Goal: Use online tool/utility: Utilize a website feature to perform a specific function

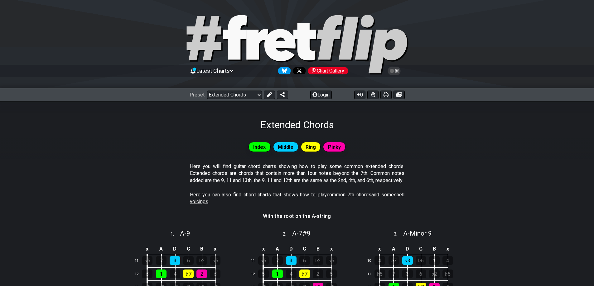
select select "/extended-chords"
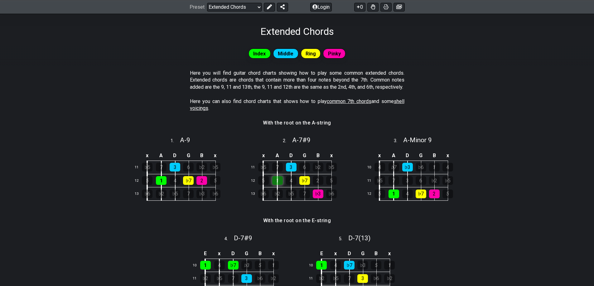
click at [280, 185] on div "1" at bounding box center [277, 180] width 11 height 9
click at [279, 185] on div "1" at bounding box center [277, 180] width 11 height 9
click at [278, 172] on div "7" at bounding box center [277, 167] width 11 height 9
click at [289, 172] on div "3" at bounding box center [291, 167] width 11 height 9
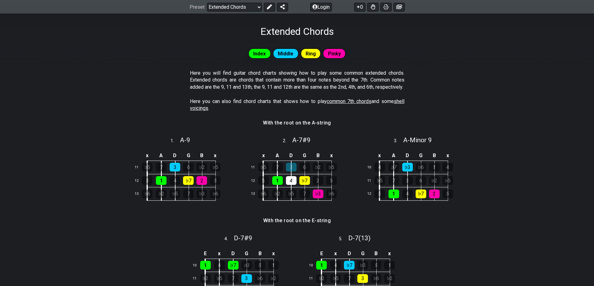
drag, startPoint x: 288, startPoint y: 185, endPoint x: 291, endPoint y: 179, distance: 6.3
click at [288, 185] on div "4" at bounding box center [291, 180] width 11 height 9
click at [291, 172] on div "3" at bounding box center [291, 167] width 11 height 9
click at [290, 185] on div "4" at bounding box center [291, 180] width 11 height 9
click at [302, 171] on div "6" at bounding box center [304, 167] width 11 height 9
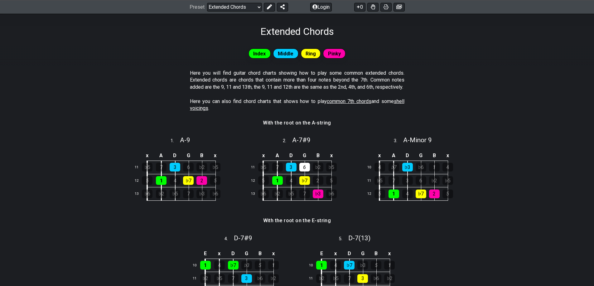
drag, startPoint x: 307, startPoint y: 175, endPoint x: 310, endPoint y: 172, distance: 4.1
click at [307, 172] on div "6" at bounding box center [304, 167] width 11 height 9
drag, startPoint x: 319, startPoint y: 174, endPoint x: 324, endPoint y: 175, distance: 4.8
click at [319, 172] on div "♭2" at bounding box center [318, 167] width 11 height 9
click at [329, 172] on div "♭5" at bounding box center [331, 167] width 11 height 9
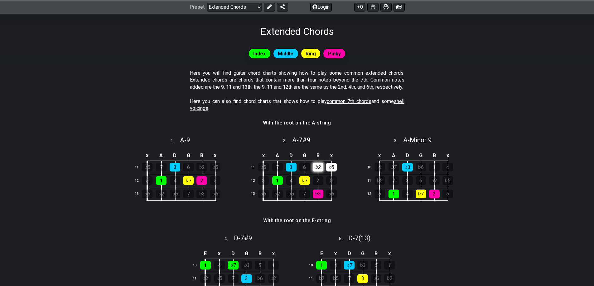
click at [321, 172] on div "♭2" at bounding box center [318, 167] width 11 height 9
drag, startPoint x: 329, startPoint y: 173, endPoint x: 325, endPoint y: 198, distance: 25.4
click at [329, 172] on div "♭5" at bounding box center [331, 167] width 11 height 9
click at [315, 197] on div "♭3" at bounding box center [318, 194] width 11 height 9
click at [317, 199] on div "♭3" at bounding box center [318, 194] width 11 height 9
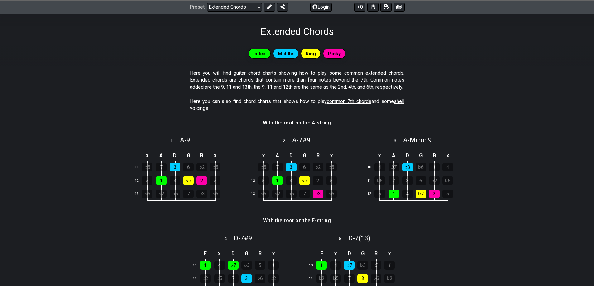
click at [327, 198] on div "♭6" at bounding box center [331, 194] width 11 height 9
drag, startPoint x: 321, startPoint y: 202, endPoint x: 327, endPoint y: 200, distance: 6.1
click at [321, 199] on div "♭3" at bounding box center [318, 194] width 11 height 9
drag, startPoint x: 333, startPoint y: 200, endPoint x: 330, endPoint y: 203, distance: 3.8
click at [332, 199] on div "♭6" at bounding box center [331, 194] width 11 height 9
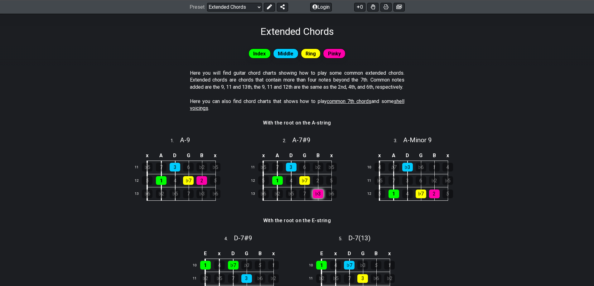
click at [318, 199] on div "♭3" at bounding box center [318, 194] width 11 height 9
drag, startPoint x: 304, startPoint y: 200, endPoint x: 301, endPoint y: 202, distance: 3.9
click at [302, 199] on div "7" at bounding box center [304, 194] width 11 height 9
click at [288, 199] on div "♭5" at bounding box center [291, 194] width 11 height 9
click at [275, 199] on div "♭2" at bounding box center [277, 194] width 11 height 9
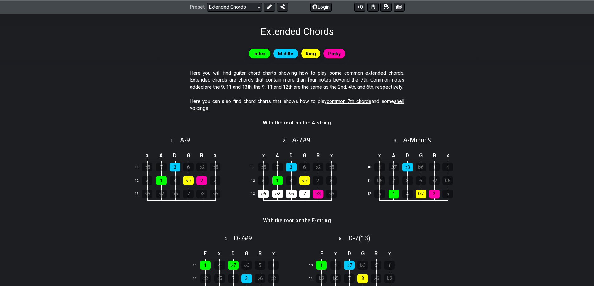
drag, startPoint x: 265, startPoint y: 200, endPoint x: 270, endPoint y: 193, distance: 9.6
click at [267, 199] on div "♭6" at bounding box center [263, 194] width 11 height 9
click at [265, 185] on div "5" at bounding box center [263, 180] width 11 height 9
drag, startPoint x: 260, startPoint y: 175, endPoint x: 270, endPoint y: 171, distance: 10.5
click at [260, 172] on div "♭5" at bounding box center [263, 167] width 11 height 9
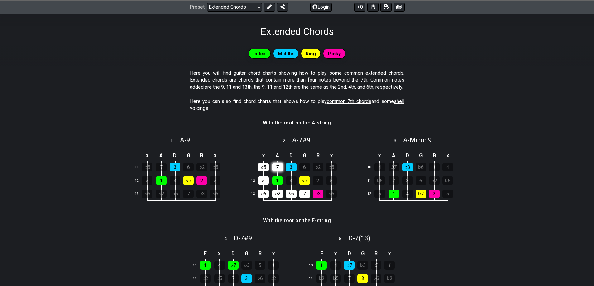
drag, startPoint x: 279, startPoint y: 173, endPoint x: 277, endPoint y: 178, distance: 5.4
click at [279, 172] on div "7" at bounding box center [277, 167] width 11 height 9
click at [291, 185] on div "4" at bounding box center [291, 180] width 11 height 9
click at [302, 172] on div "6" at bounding box center [304, 167] width 11 height 9
drag, startPoint x: 313, startPoint y: 177, endPoint x: 314, endPoint y: 180, distance: 3.2
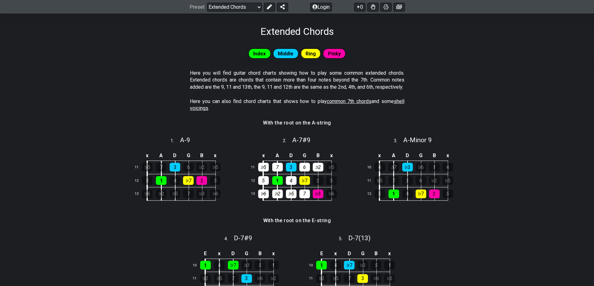
click at [313, 172] on div "♭2" at bounding box center [318, 167] width 11 height 9
click at [315, 185] on div "2" at bounding box center [318, 180] width 11 height 9
click at [329, 196] on td "♭3" at bounding box center [324, 194] width 13 height 13
drag, startPoint x: 330, startPoint y: 198, endPoint x: 303, endPoint y: 194, distance: 27.3
click at [303, 197] on tr "13 ♭6 ♭2 ♭5 7 ♭3 ♭6" at bounding box center [296, 194] width 97 height 13
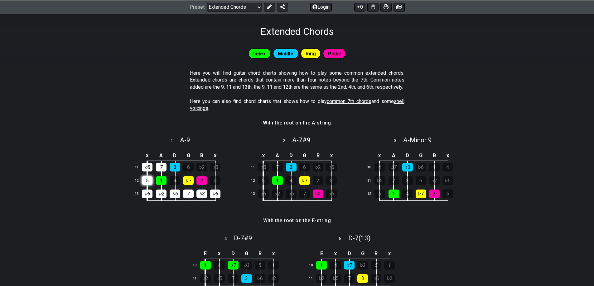
drag, startPoint x: 216, startPoint y: 203, endPoint x: 150, endPoint y: 189, distance: 67.5
click at [148, 189] on tbody "x A D G B x 11 ♭5 7 3 6 ♭2 ♭5 12 5 1 4 ♭7 2 5 13 ♭6 ♭2 ♭5 7 ♭3 ♭6" at bounding box center [180, 176] width 97 height 50
drag, startPoint x: 214, startPoint y: 201, endPoint x: 158, endPoint y: 176, distance: 61.6
click at [159, 175] on tbody "x A D G B x 11 ♭5 7 3 6 ♭2 ♭5 12 5 1 4 ♭7 2 5 13 ♭6 ♭2 ♭5 7 ♭3 ♭6" at bounding box center [180, 176] width 97 height 50
drag, startPoint x: 213, startPoint y: 199, endPoint x: 208, endPoint y: 198, distance: 5.3
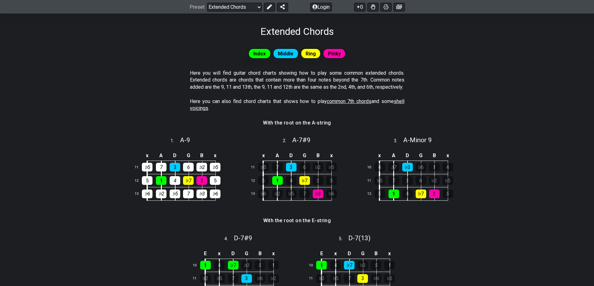
click at [208, 197] on tr "13 ♭6 ♭2 ♭5 7 ♭3 ♭6" at bounding box center [180, 194] width 97 height 13
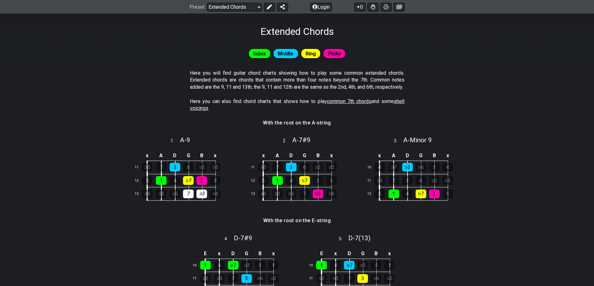
drag, startPoint x: 217, startPoint y: 199, endPoint x: 159, endPoint y: 180, distance: 61.7
click at [159, 178] on tbody "x A D G B x 11 ♭5 7 3 6 ♭2 ♭5 12 5 1 4 ♭7 2 5 13 ♭6 ♭2 ♭5 7 ♭3 ♭6" at bounding box center [180, 176] width 97 height 50
drag, startPoint x: 185, startPoint y: 201, endPoint x: 181, endPoint y: 206, distance: 6.5
click at [184, 201] on td "♭5" at bounding box center [182, 194] width 14 height 13
drag, startPoint x: 169, startPoint y: 207, endPoint x: 175, endPoint y: 201, distance: 8.4
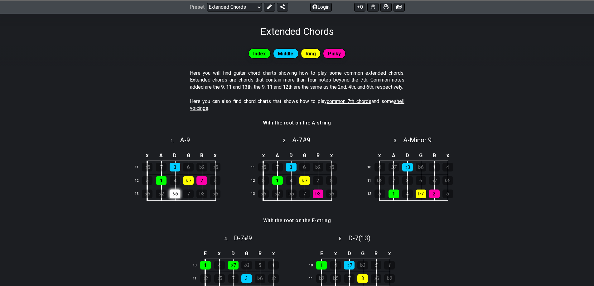
click at [175, 201] on tr "13 ♭6 ♭2 ♭5 7 ♭3 ♭6" at bounding box center [180, 194] width 97 height 13
click at [177, 199] on div "♭5" at bounding box center [175, 194] width 11 height 9
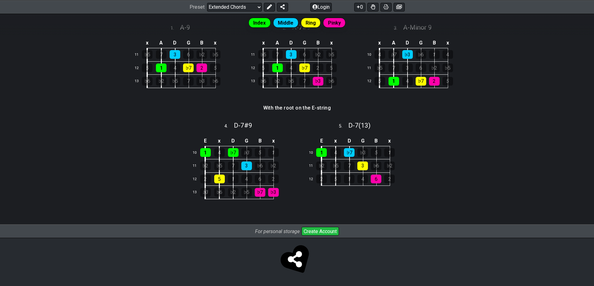
scroll to position [213, 0]
